Goal: Information Seeking & Learning: Check status

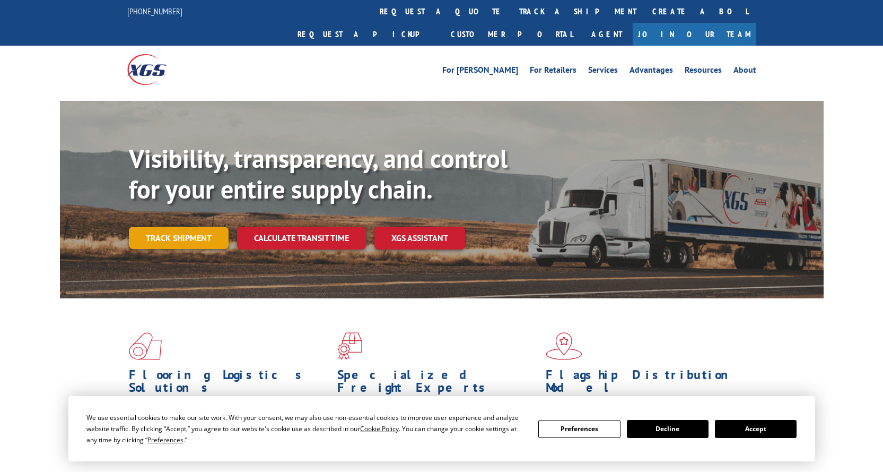
click at [192, 227] on link "Track shipment" at bounding box center [179, 238] width 100 height 22
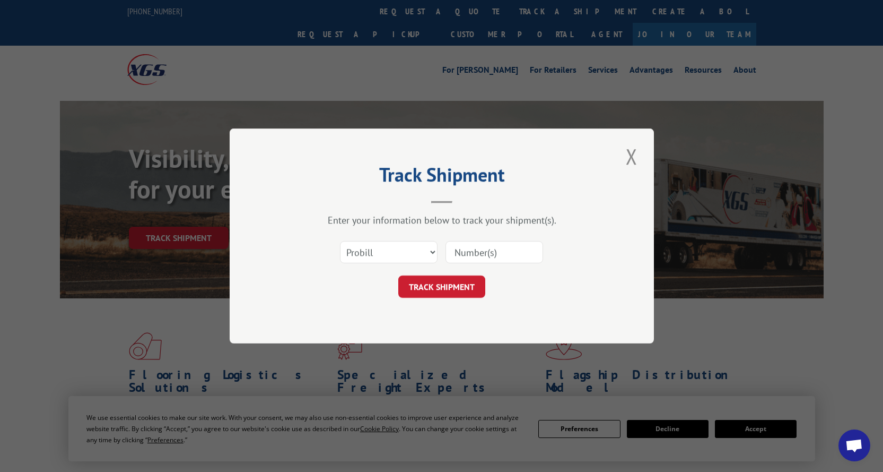
click at [487, 243] on input at bounding box center [495, 252] width 98 height 22
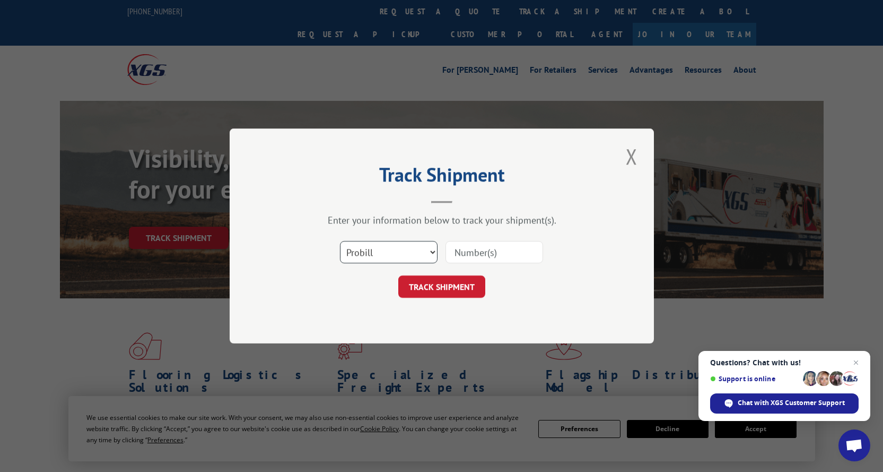
click at [383, 254] on select "Select category... Probill BOL PO" at bounding box center [389, 252] width 98 height 22
select select "po"
click at [340, 241] on select "Select category... Probill BOL PO" at bounding box center [389, 252] width 98 height 22
click at [458, 249] on input at bounding box center [495, 252] width 98 height 22
paste input "17308183"
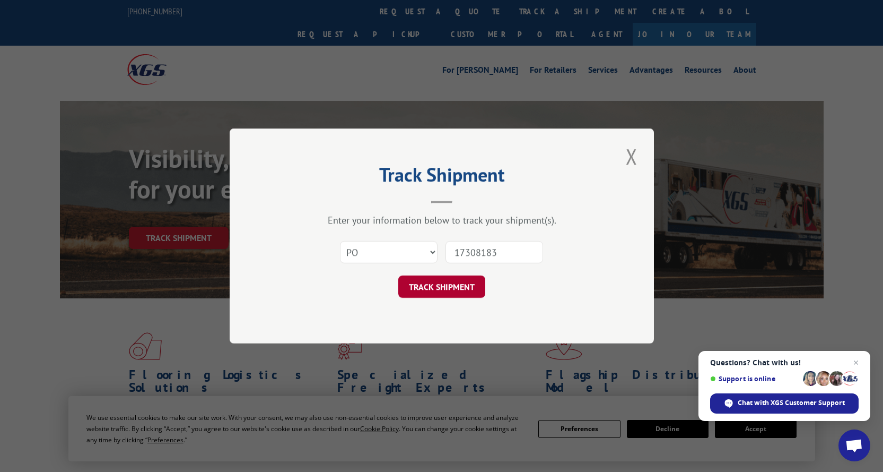
type input "17308183"
click at [482, 296] on button "TRACK SHIPMENT" at bounding box center [441, 286] width 87 height 22
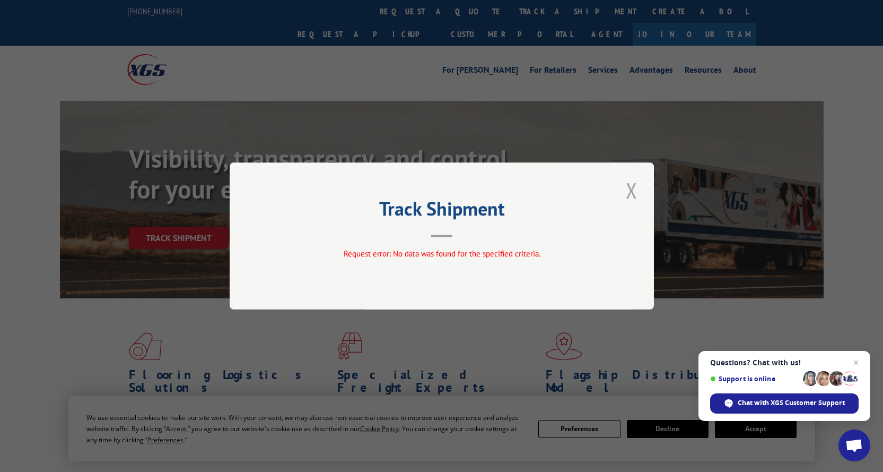
click at [625, 188] on button "Close modal" at bounding box center [632, 190] width 18 height 29
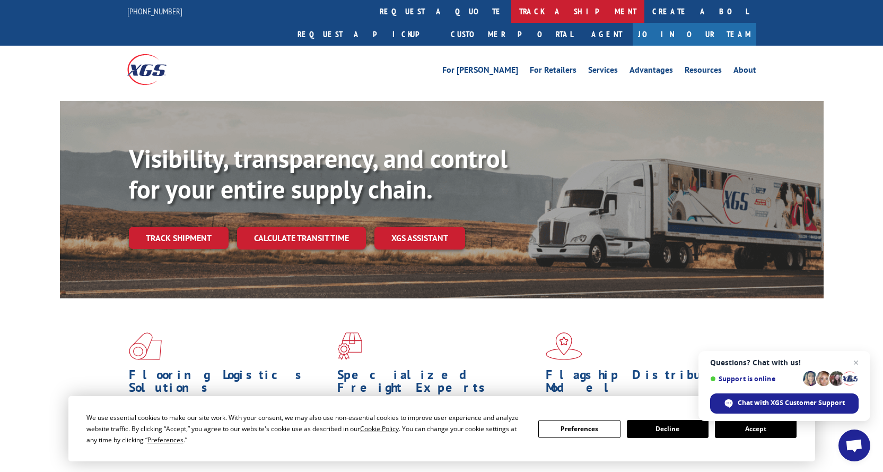
click at [511, 12] on link "track a shipment" at bounding box center [577, 11] width 133 height 23
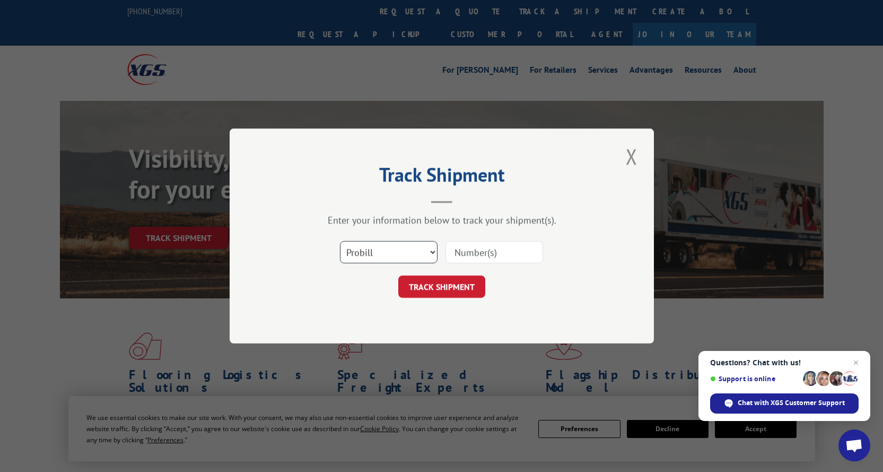
click at [430, 254] on select "Select category... Probill BOL PO" at bounding box center [389, 252] width 98 height 22
click at [340, 241] on select "Select category... Probill BOL PO" at bounding box center [389, 252] width 98 height 22
click at [483, 242] on input at bounding box center [495, 252] width 98 height 22
paste input "17308183"
type input "17308183"
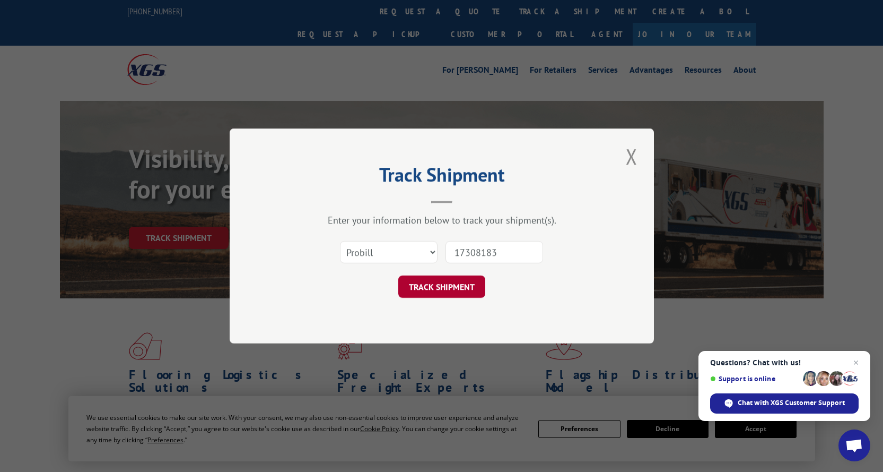
click at [460, 285] on button "TRACK SHIPMENT" at bounding box center [441, 286] width 87 height 22
